Goal: Find specific page/section: Find specific page/section

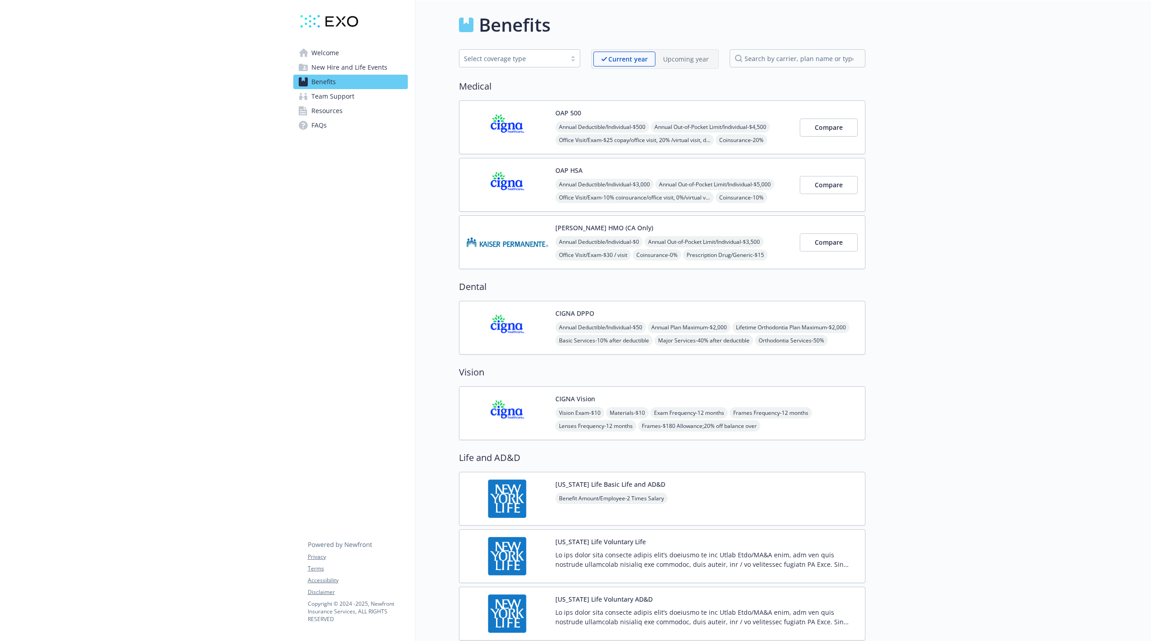
click at [353, 109] on link "Resources" at bounding box center [350, 111] width 115 height 14
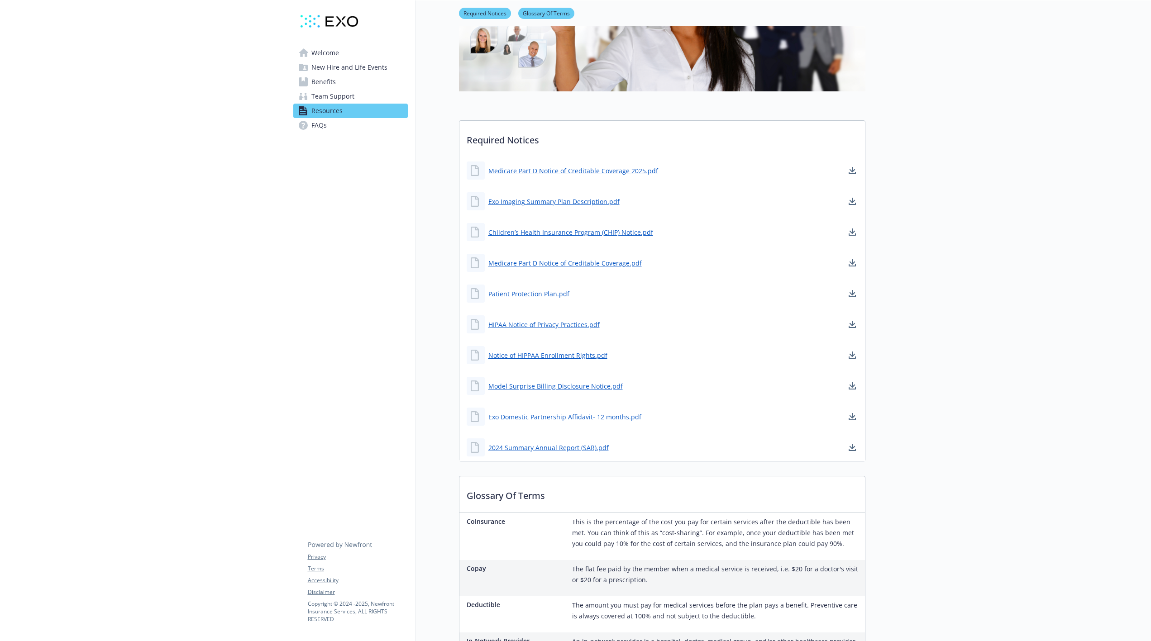
scroll to position [134, 0]
